Goal: Task Accomplishment & Management: Manage account settings

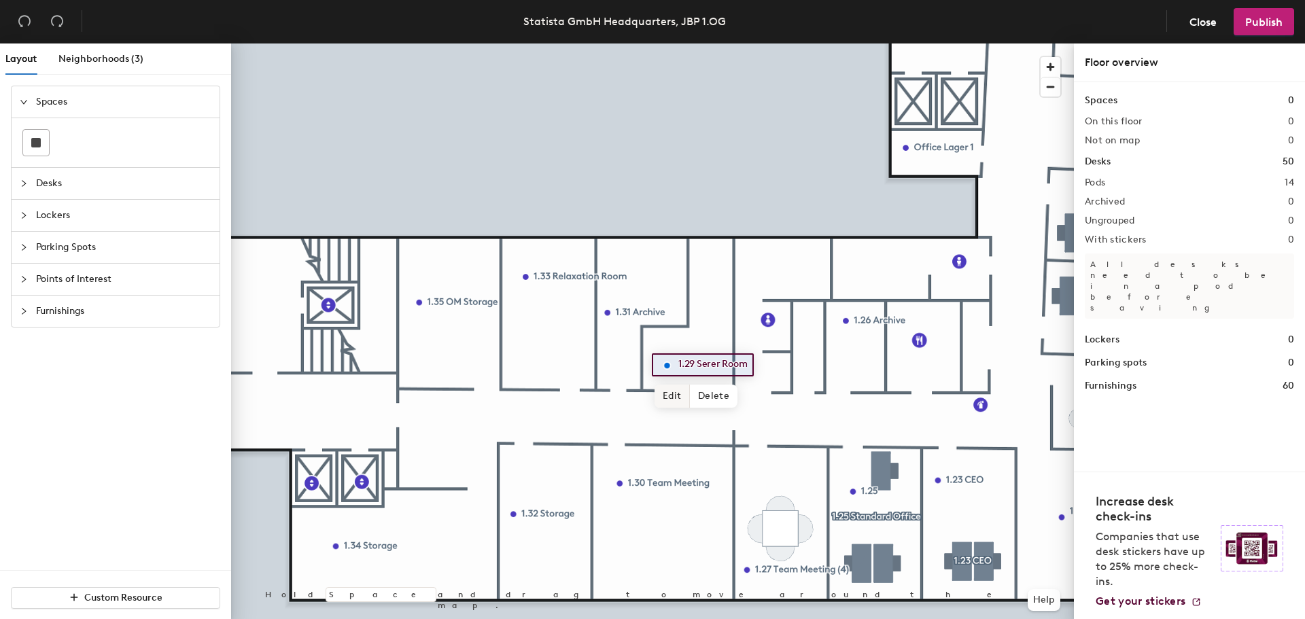
click at [670, 396] on span "Edit" at bounding box center [671, 396] width 35 height 23
click at [713, 366] on input "1.29 Serer Room" at bounding box center [721, 364] width 92 height 19
type input "1.29 Server Room"
click at [716, 398] on span "Done" at bounding box center [716, 396] width 40 height 23
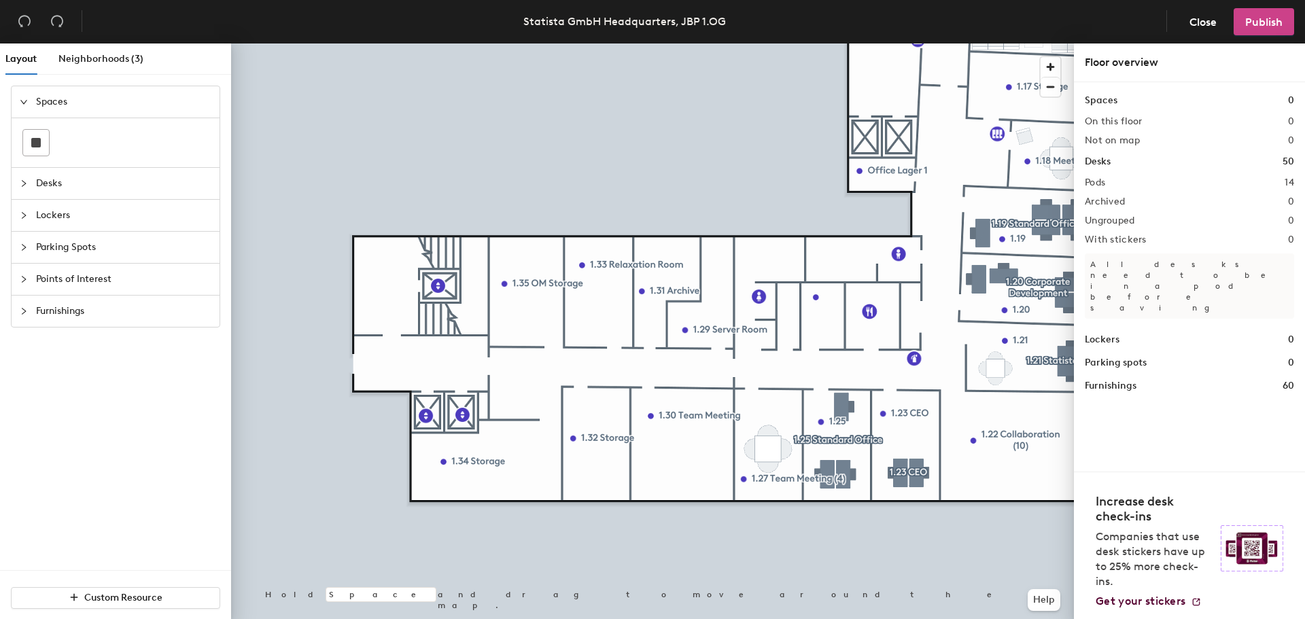
click at [1260, 22] on span "Publish" at bounding box center [1263, 22] width 37 height 13
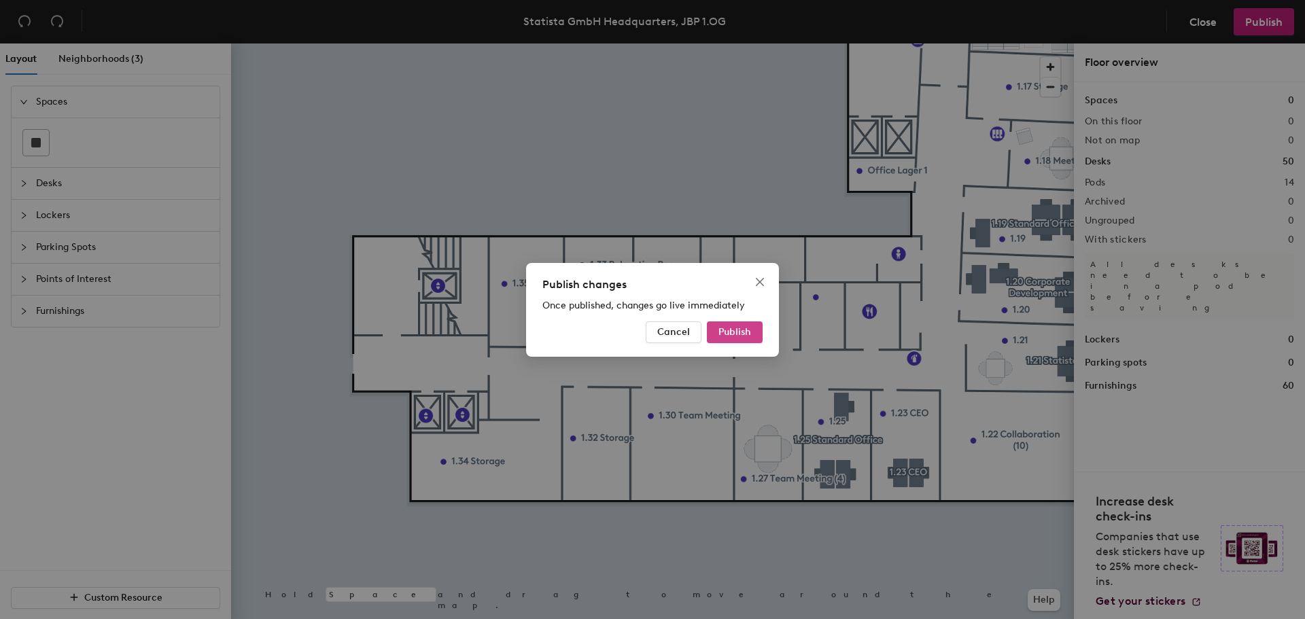
click at [743, 328] on span "Publish" at bounding box center [734, 332] width 33 height 12
